Goal: Transaction & Acquisition: Subscribe to service/newsletter

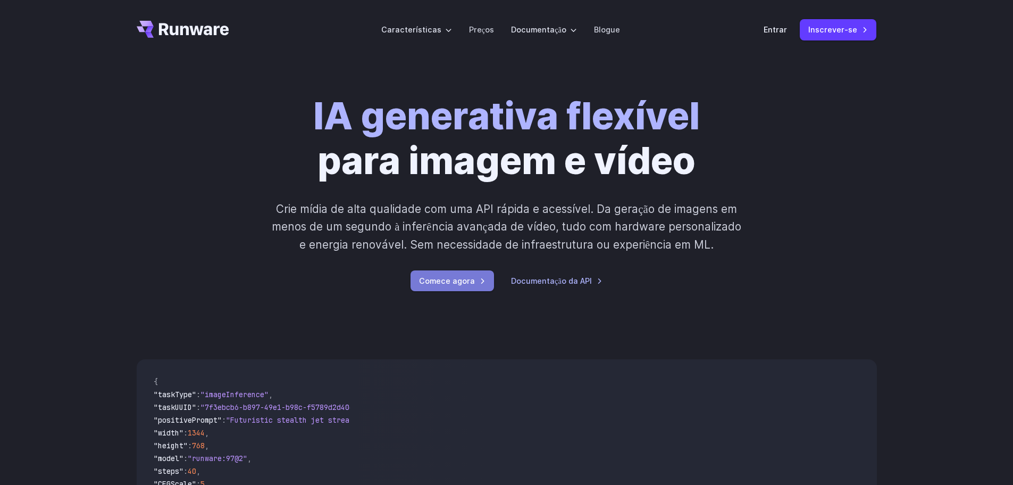
click at [462, 281] on font "Comece agora" at bounding box center [447, 280] width 56 height 9
click at [783, 30] on font "Entrar" at bounding box center [775, 29] width 23 height 9
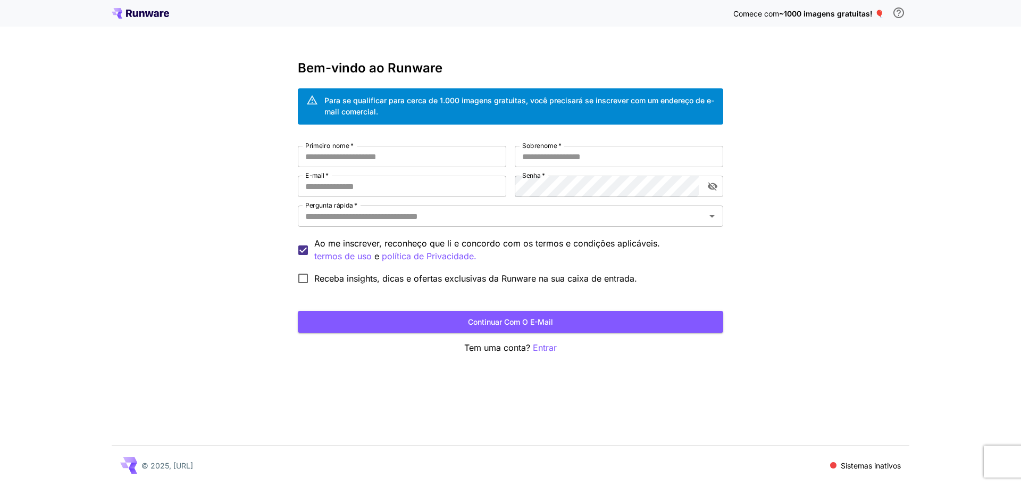
click at [841, 95] on div "Comece com ~1000 imagens gratuitas! 🎈 Bem-vindo ao Runware Para se qualificar p…" at bounding box center [510, 242] width 1021 height 485
click at [517, 322] on font "Continuar com o e-mail" at bounding box center [510, 321] width 85 height 9
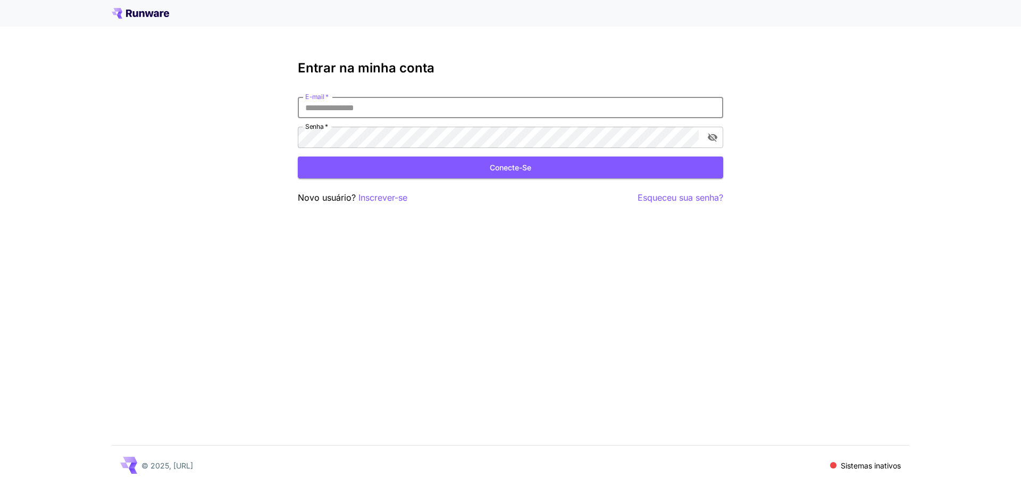
click at [466, 115] on input "E-mail   *" at bounding box center [511, 107] width 426 height 21
click at [400, 200] on font "Inscrever-se" at bounding box center [383, 197] width 49 height 11
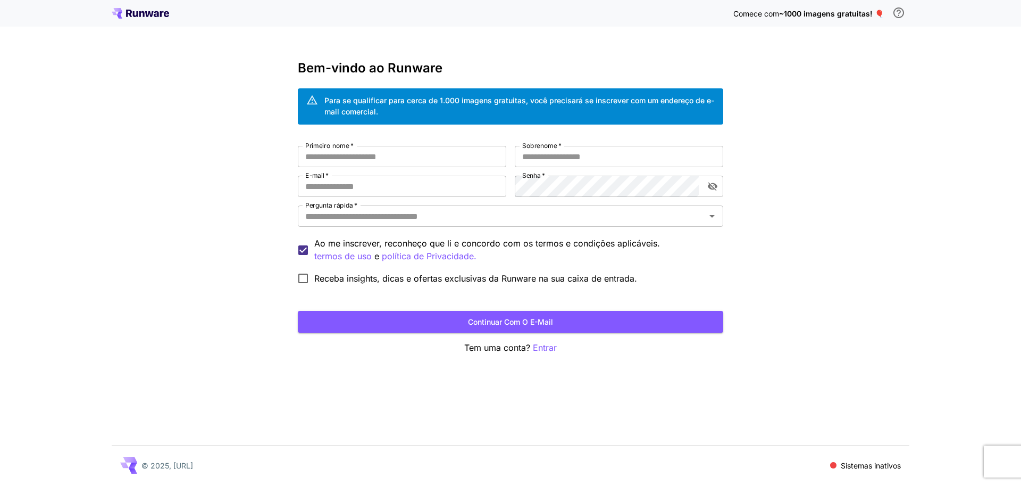
click at [270, 163] on div "Comece com ~1000 imagens gratuitas! 🎈 Bem-vindo ao Runware Para se qualificar p…" at bounding box center [510, 242] width 1021 height 485
